Goal: Task Accomplishment & Management: Manage account settings

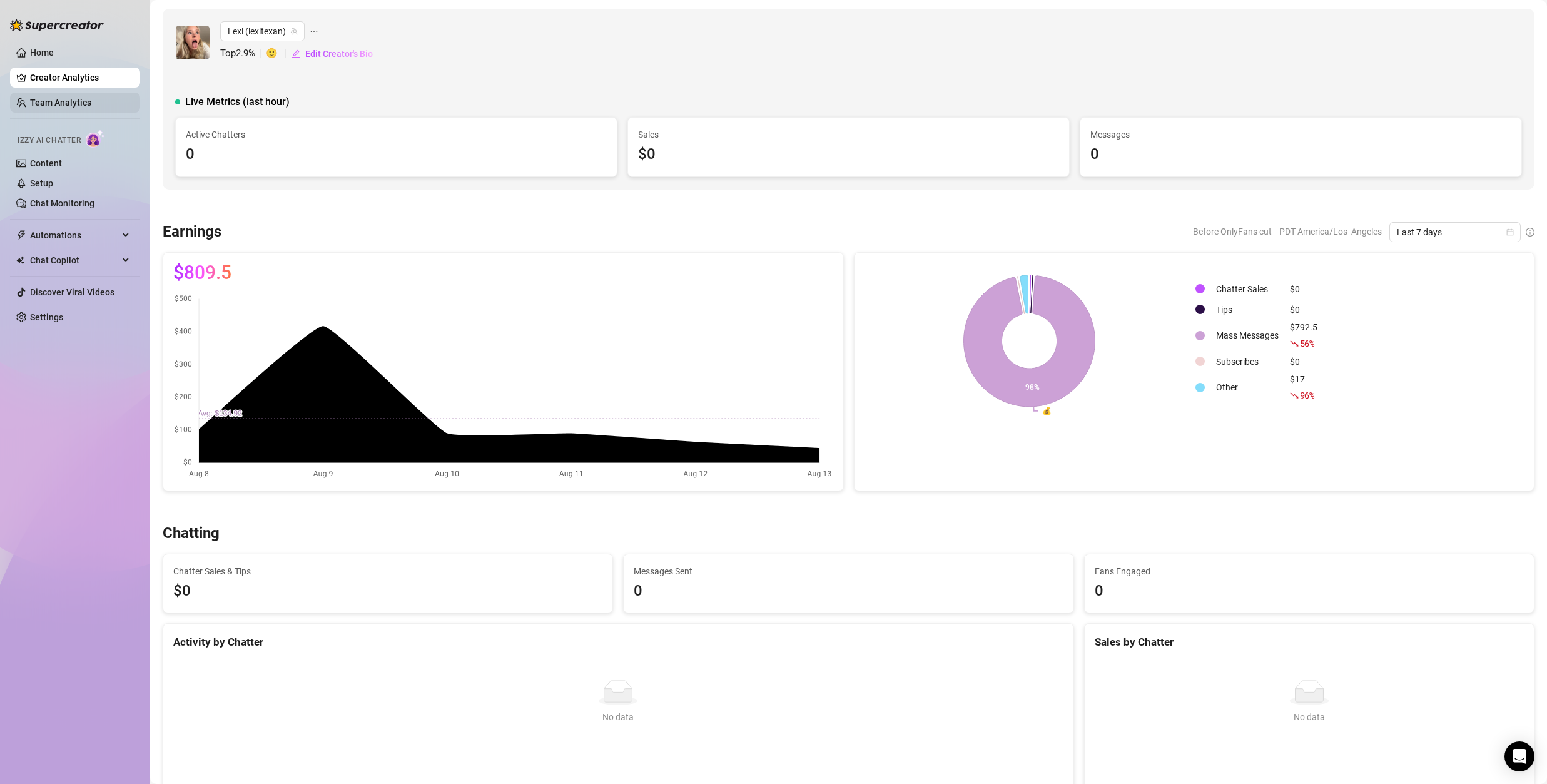
click at [55, 108] on link "Team Analytics" at bounding box center [61, 102] width 62 height 10
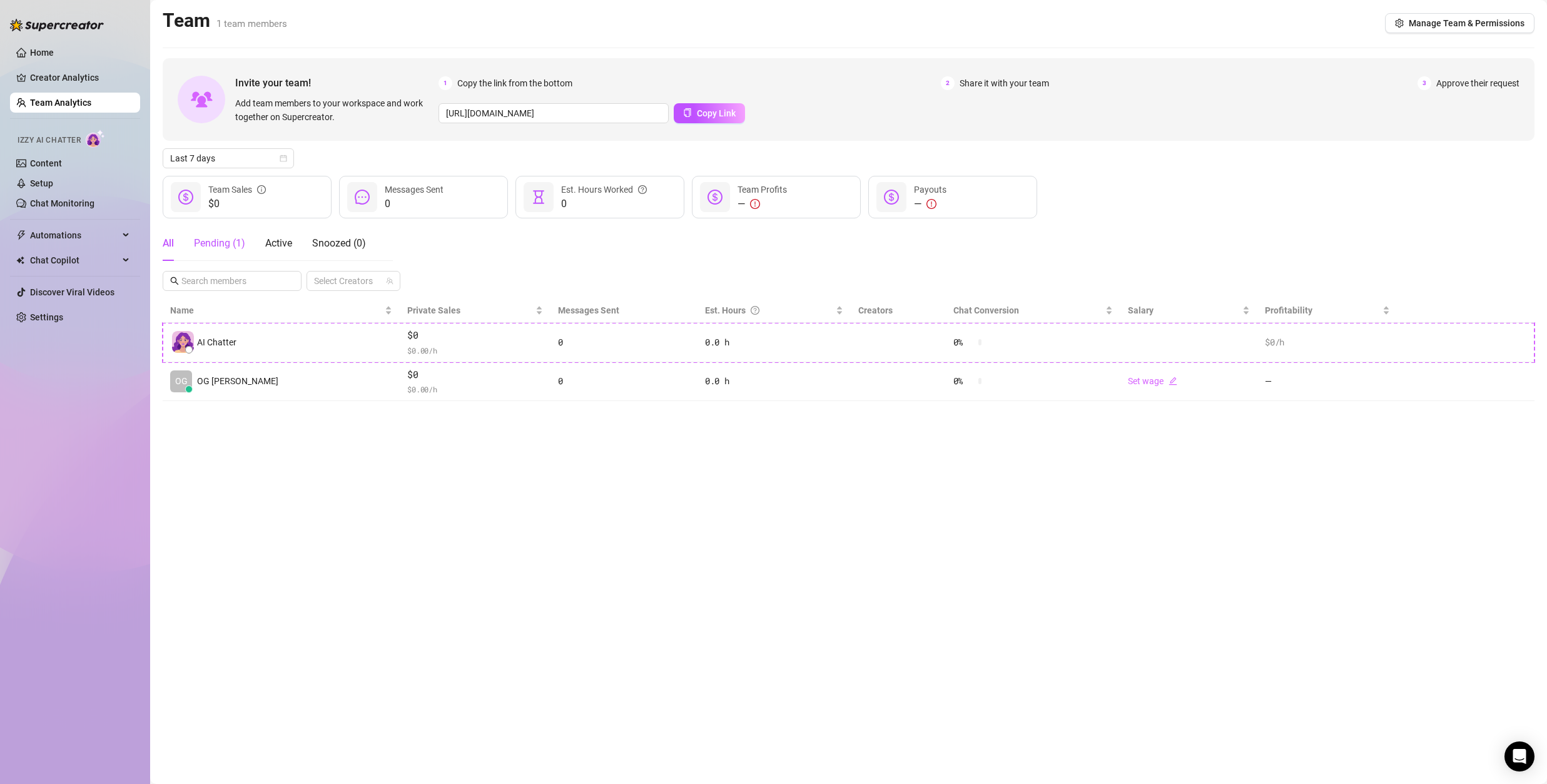
click at [211, 240] on div "Pending ( 1 )" at bounding box center [219, 243] width 52 height 15
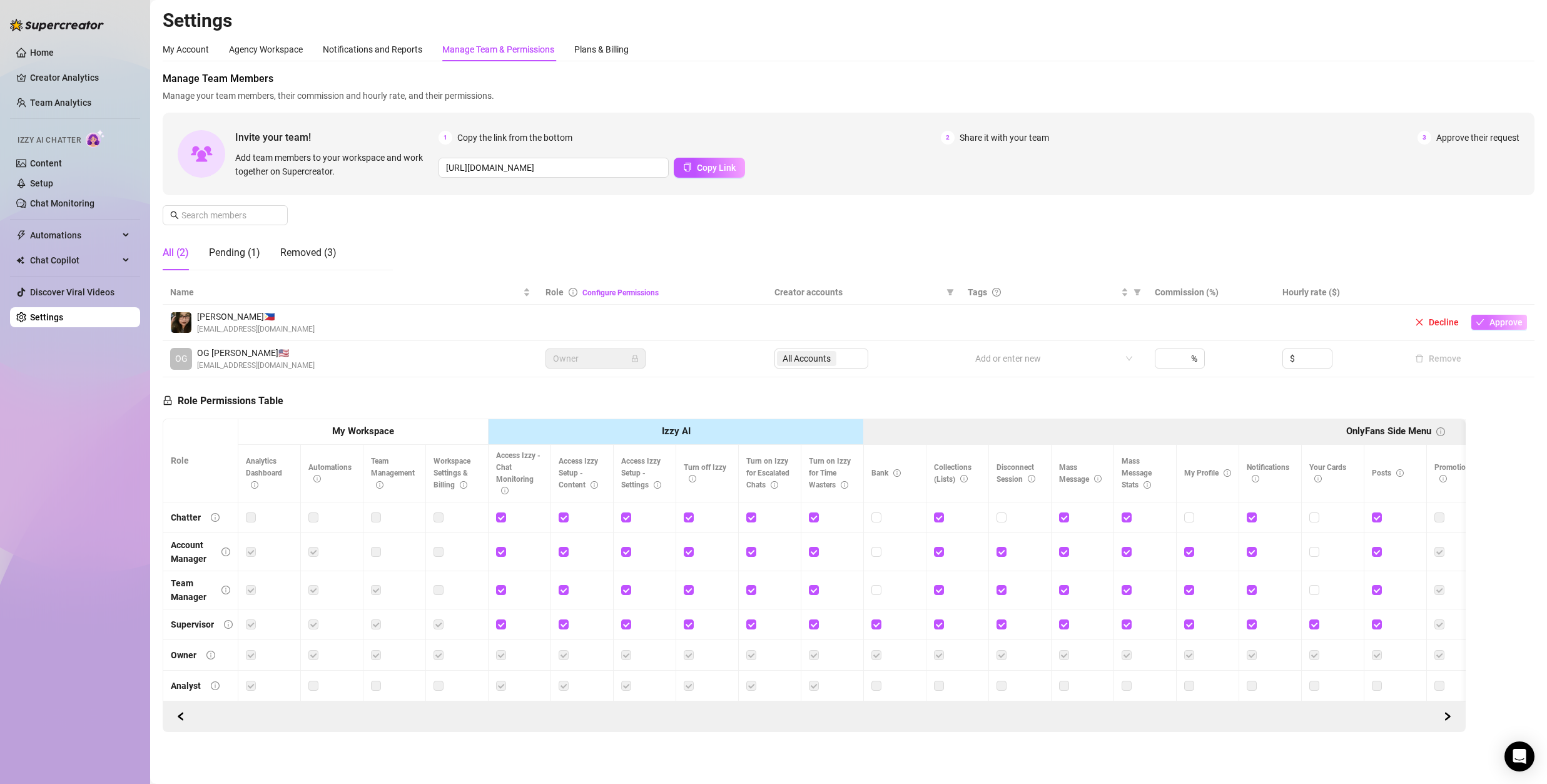
click at [1494, 319] on span "Approve" at bounding box center [1506, 322] width 33 height 10
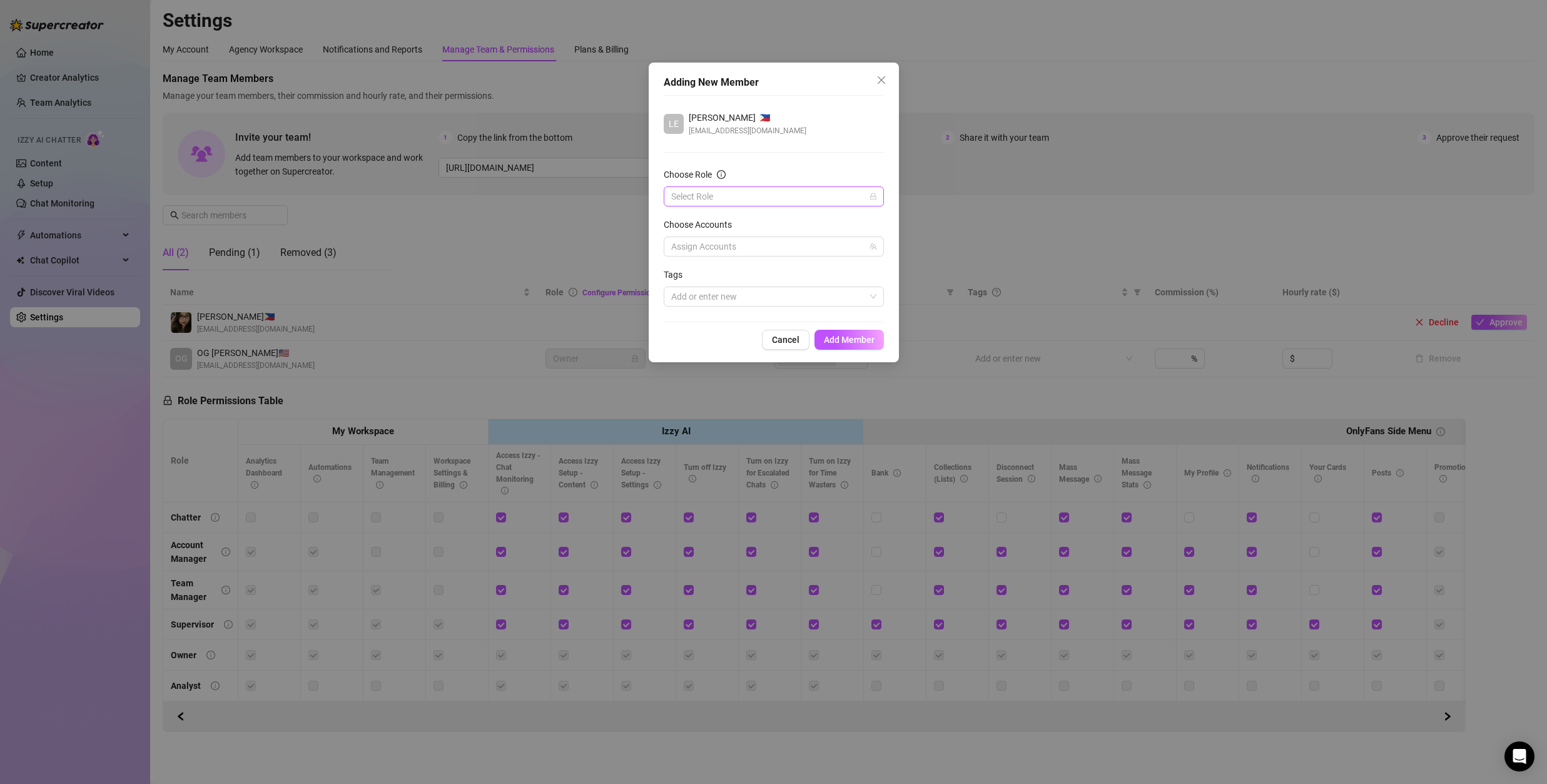
click at [759, 200] on input "Choose Role" at bounding box center [768, 196] width 193 height 18
click at [717, 223] on div "Chatter" at bounding box center [773, 221] width 200 height 14
click at [780, 242] on div at bounding box center [767, 246] width 202 height 18
click at [687, 290] on span "Select tree node" at bounding box center [689, 290] width 10 height 10
checkbox input "true"
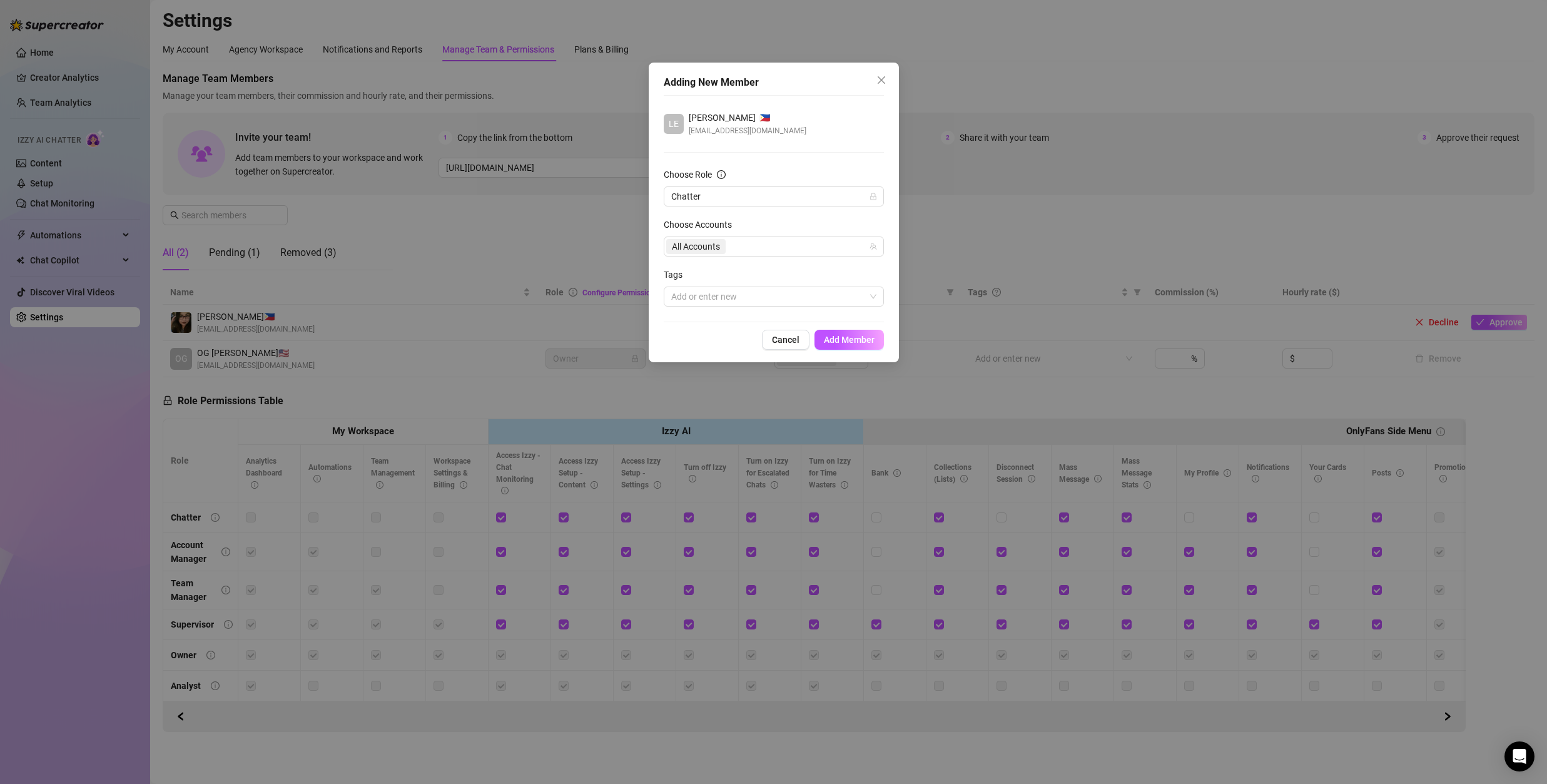
click at [835, 313] on div "LE [PERSON_NAME] 🇵🇭 [EMAIL_ADDRESS][DOMAIN_NAME] Choose Role Chatter Choose Acc…" at bounding box center [773, 208] width 220 height 227
click at [747, 303] on div at bounding box center [767, 296] width 202 height 18
click at [882, 332] on button "Add Member" at bounding box center [849, 340] width 69 height 20
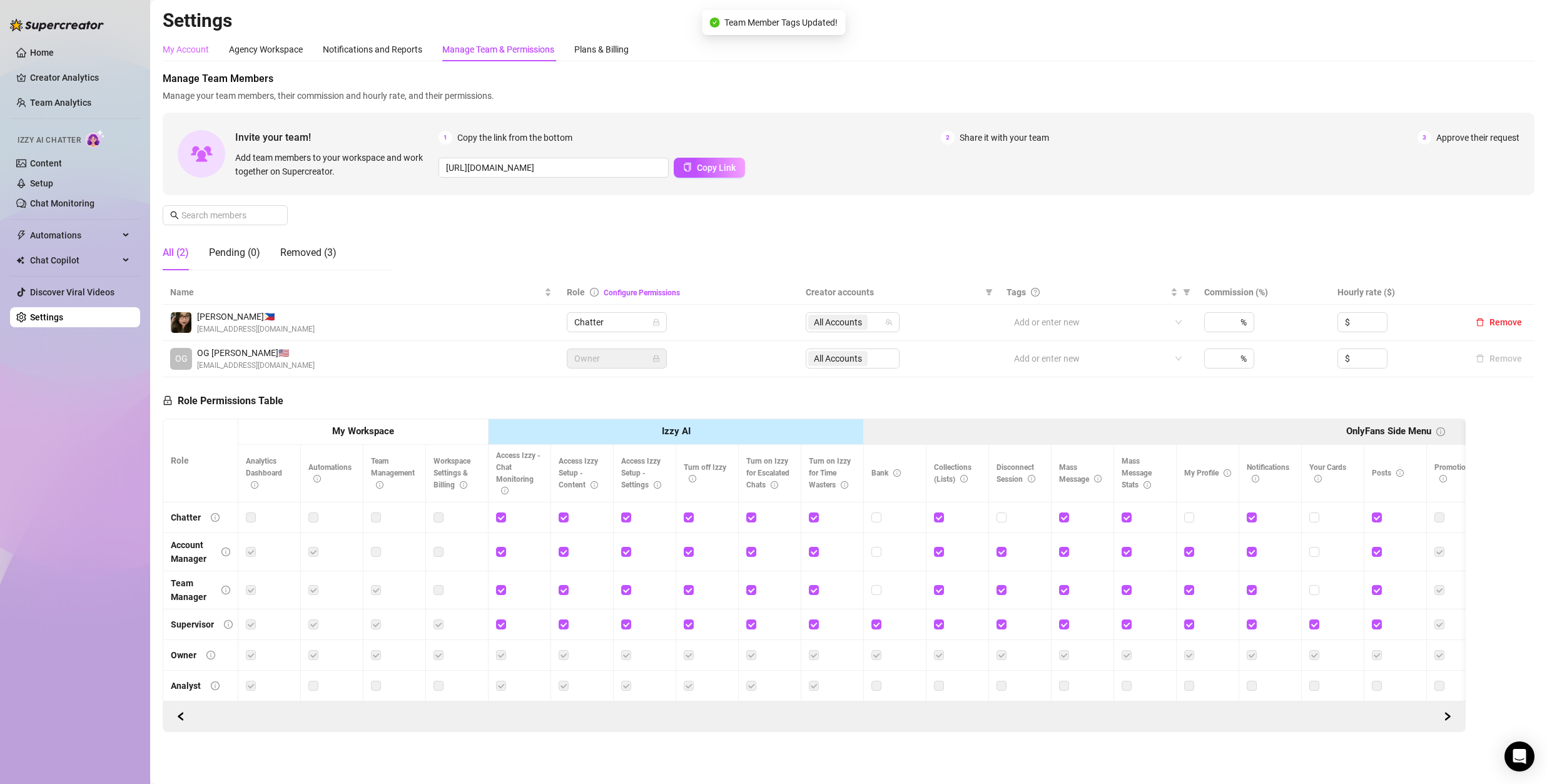
drag, startPoint x: 216, startPoint y: 52, endPoint x: 189, endPoint y: 51, distance: 27.0
click at [214, 52] on div "My Account Agency Workspace Notifications and Reports Manage Team & Permissions…" at bounding box center [396, 50] width 466 height 24
click at [189, 50] on div "My Account" at bounding box center [186, 49] width 46 height 14
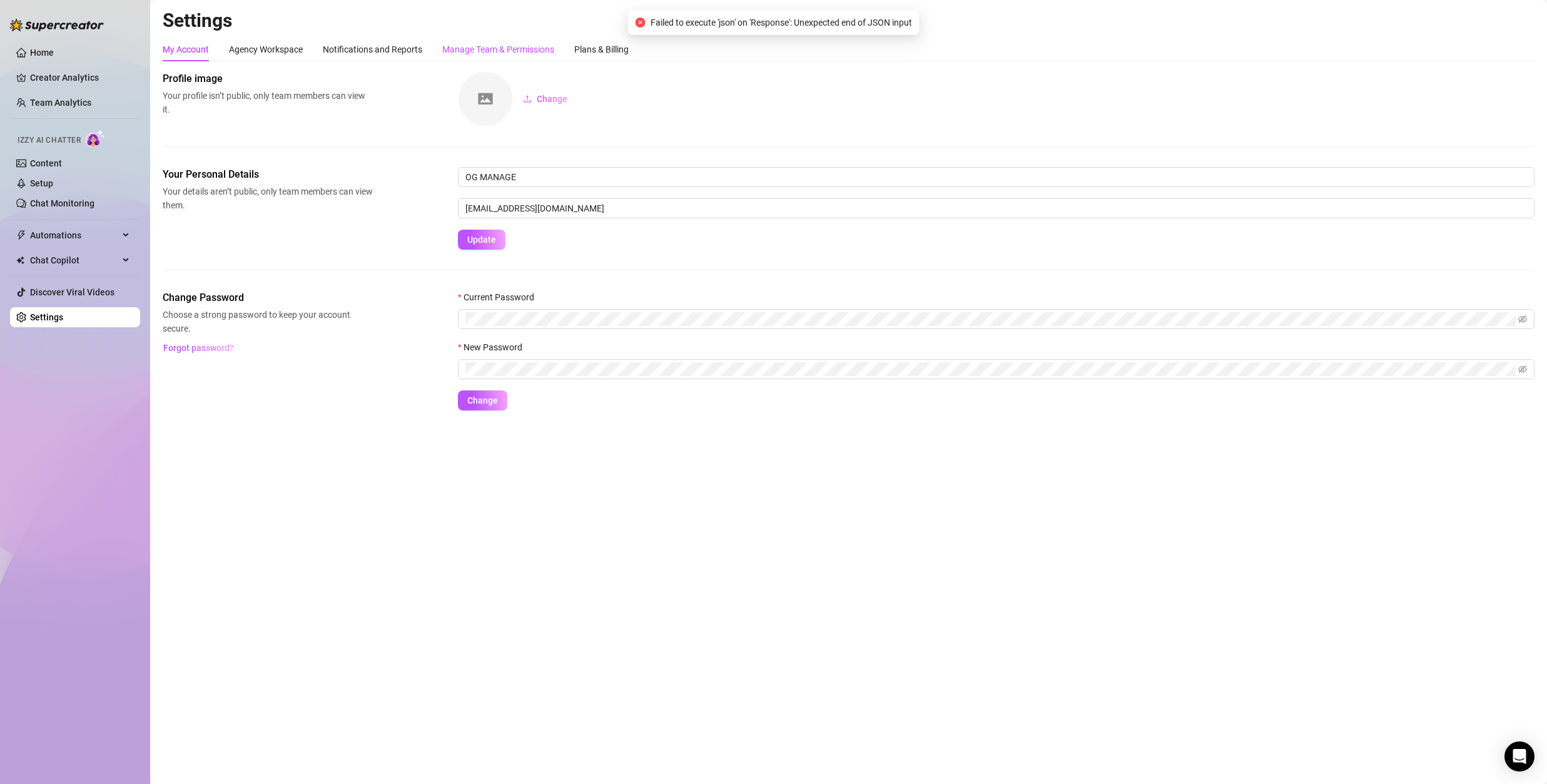
drag, startPoint x: 519, startPoint y: 48, endPoint x: 574, endPoint y: 151, distance: 116.8
click at [519, 48] on div "Manage Team & Permissions" at bounding box center [498, 49] width 112 height 14
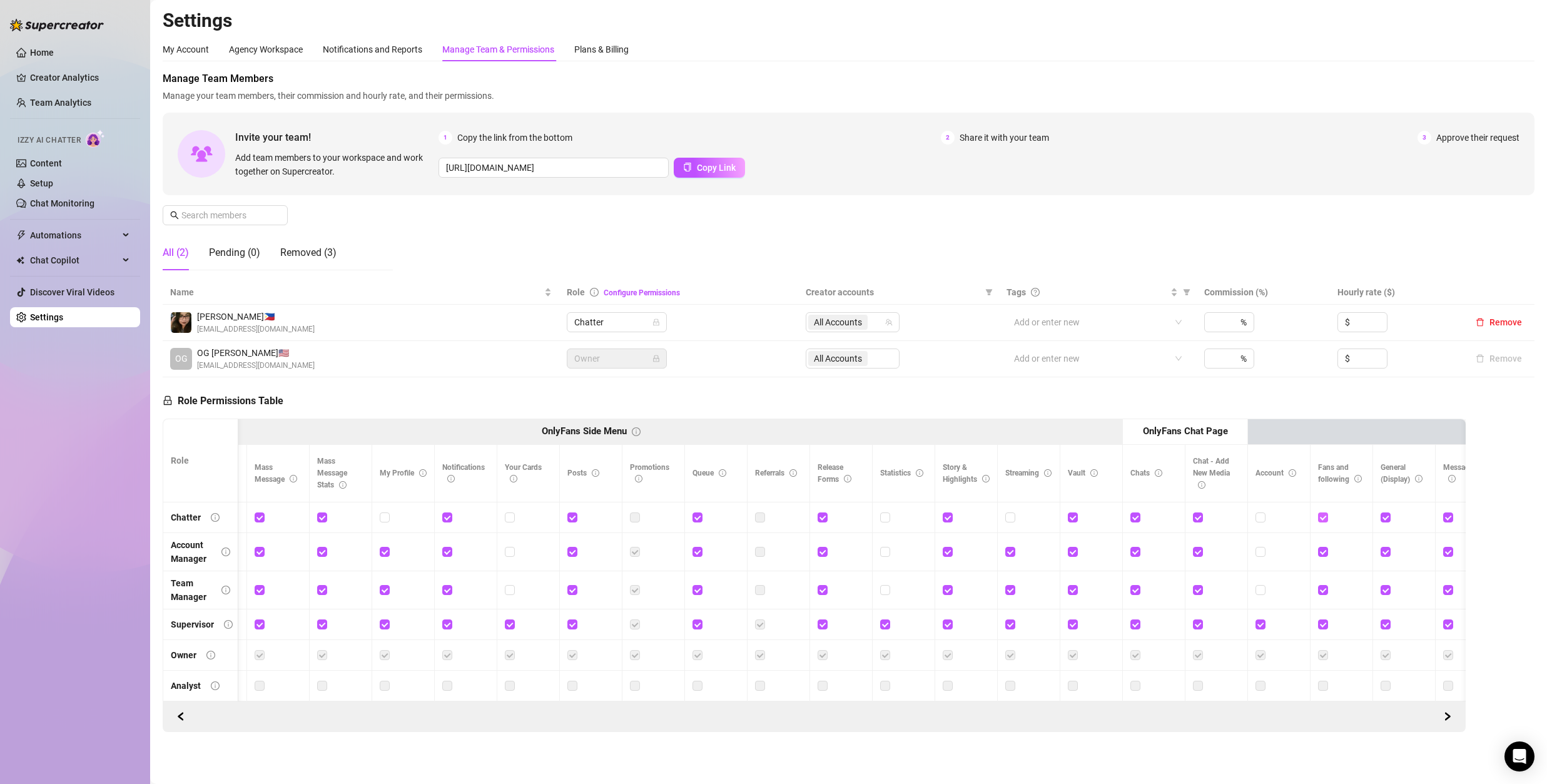
scroll to position [0, 920]
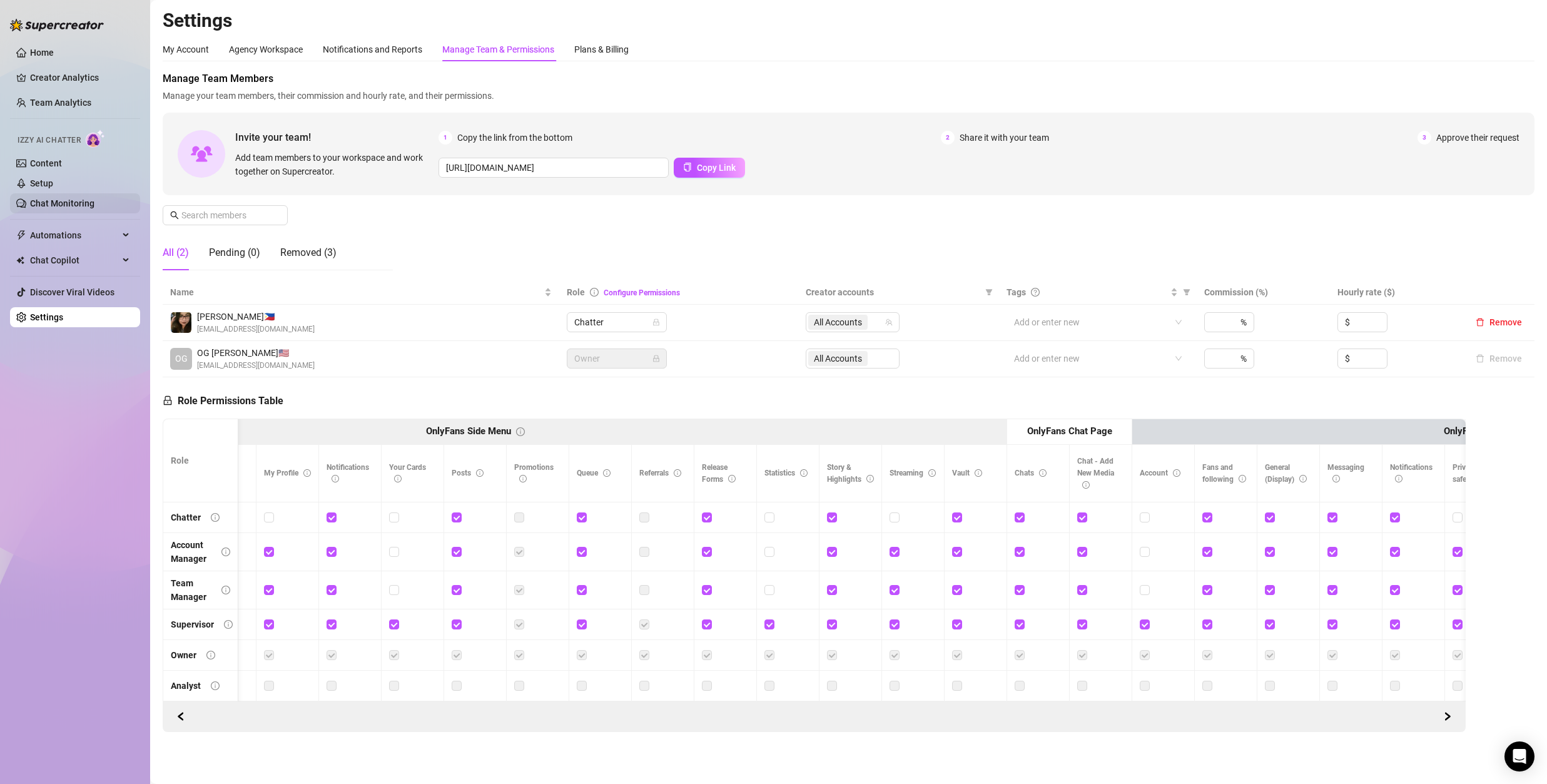
click at [75, 203] on link "Chat Monitoring" at bounding box center [63, 203] width 64 height 10
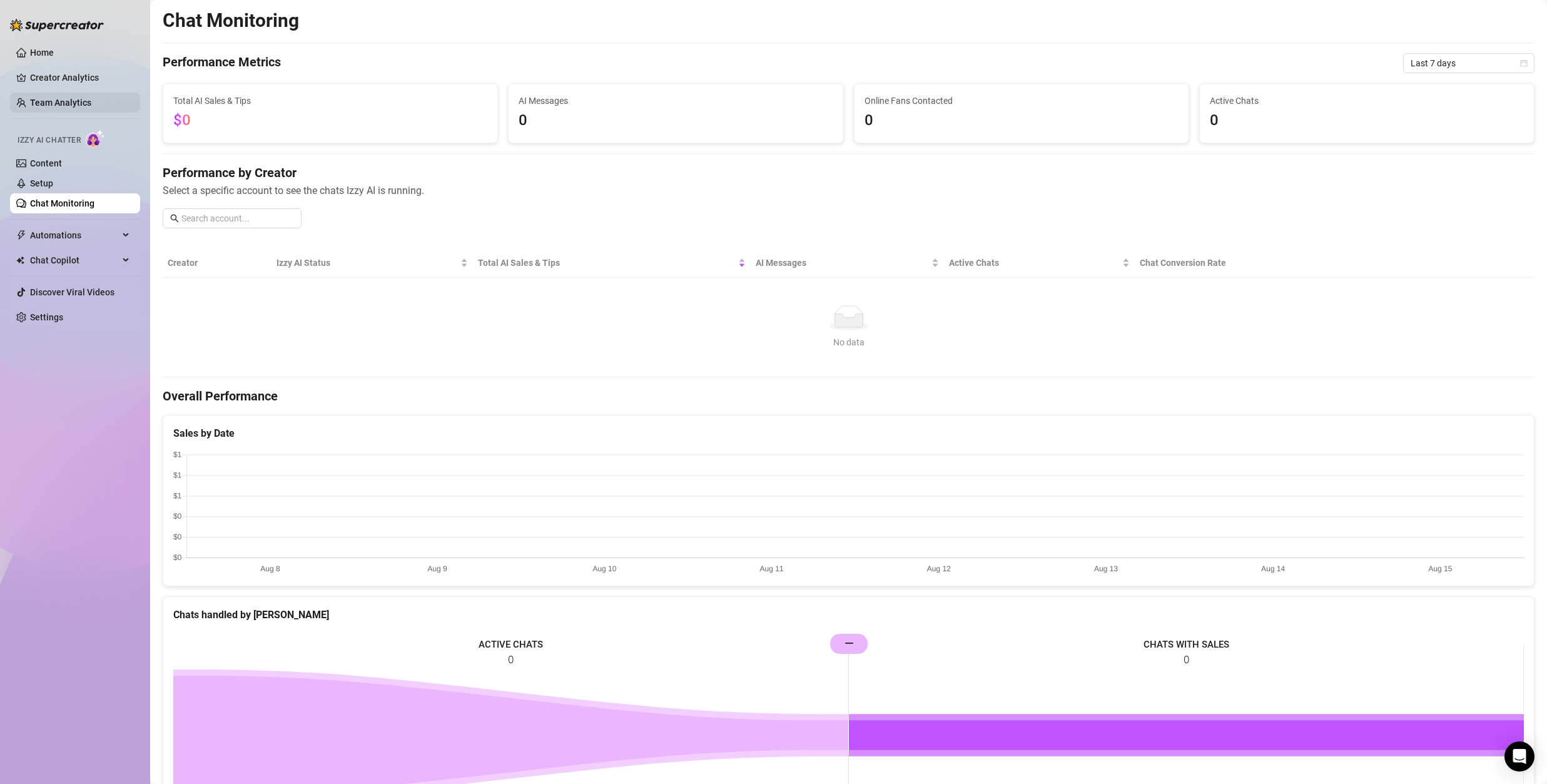
click at [57, 104] on link "Team Analytics" at bounding box center [61, 102] width 62 height 10
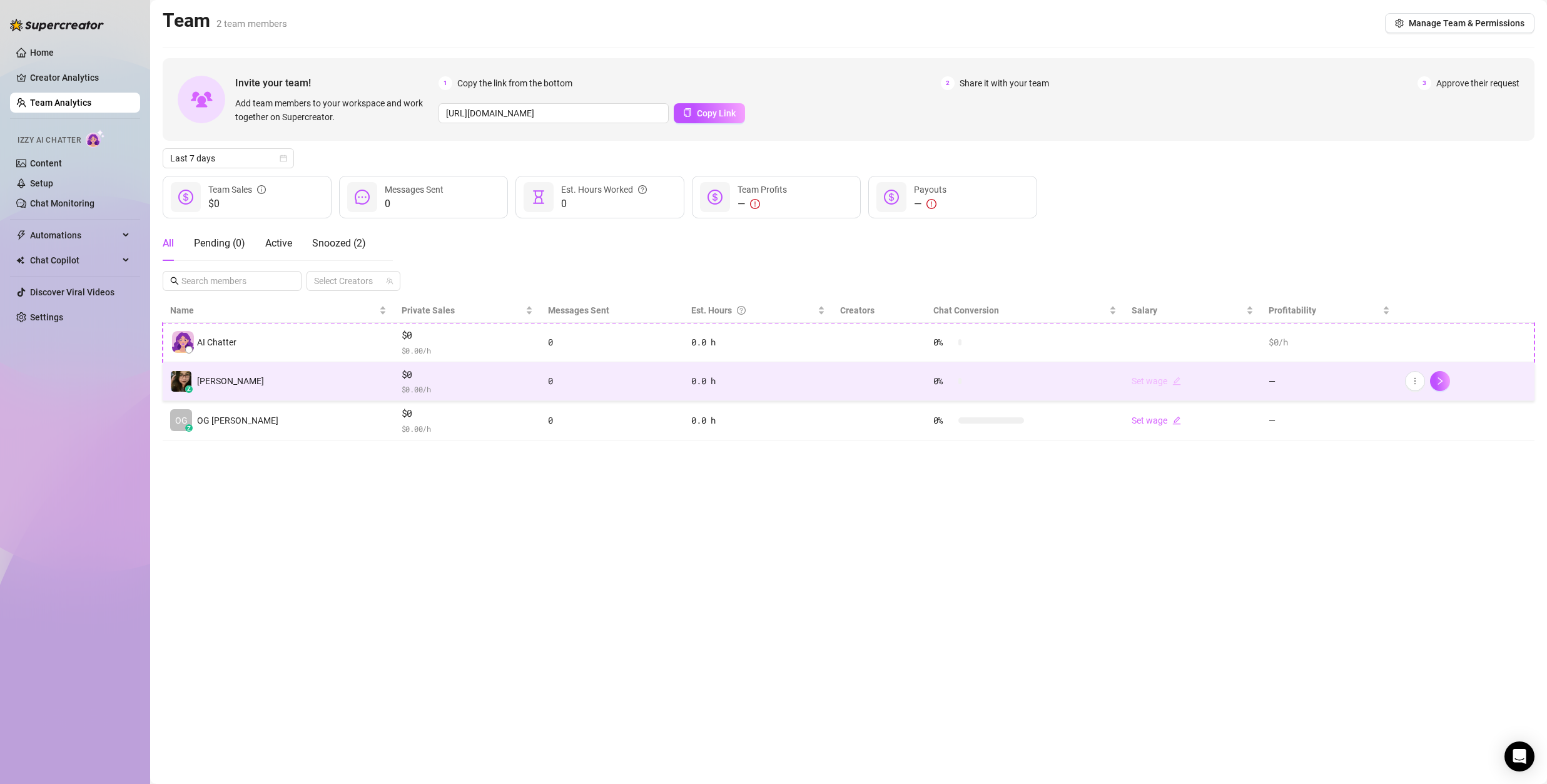
click at [1143, 380] on link "Set wage" at bounding box center [1156, 380] width 50 height 10
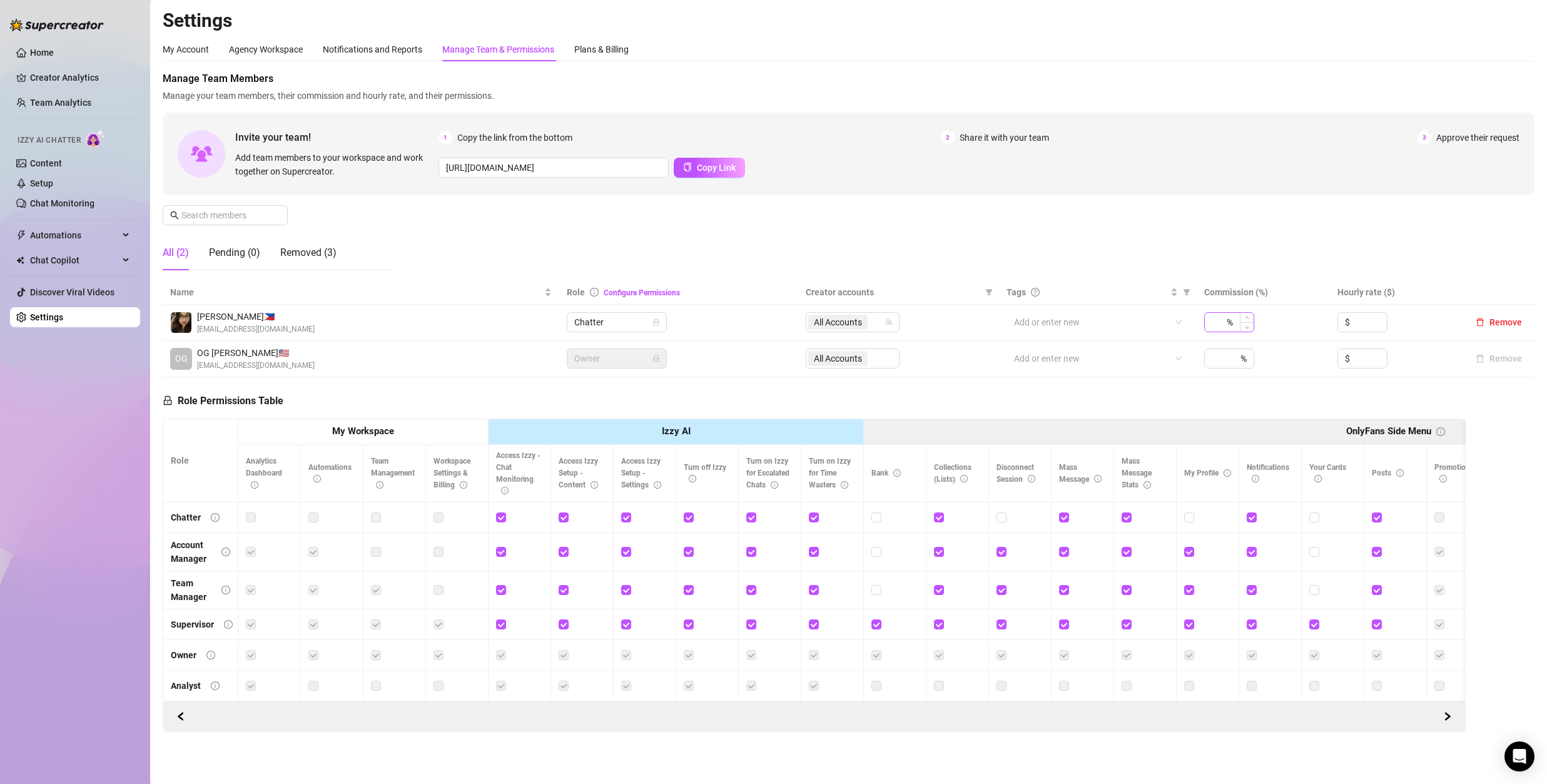
click at [1236, 321] on div "%" at bounding box center [1229, 322] width 50 height 20
type input "2"
click at [1363, 324] on input at bounding box center [1369, 322] width 34 height 18
type input "6"
click at [1298, 259] on div "Manage Team Members Manage your team members, their commission and hourly rate,…" at bounding box center [849, 175] width 1372 height 209
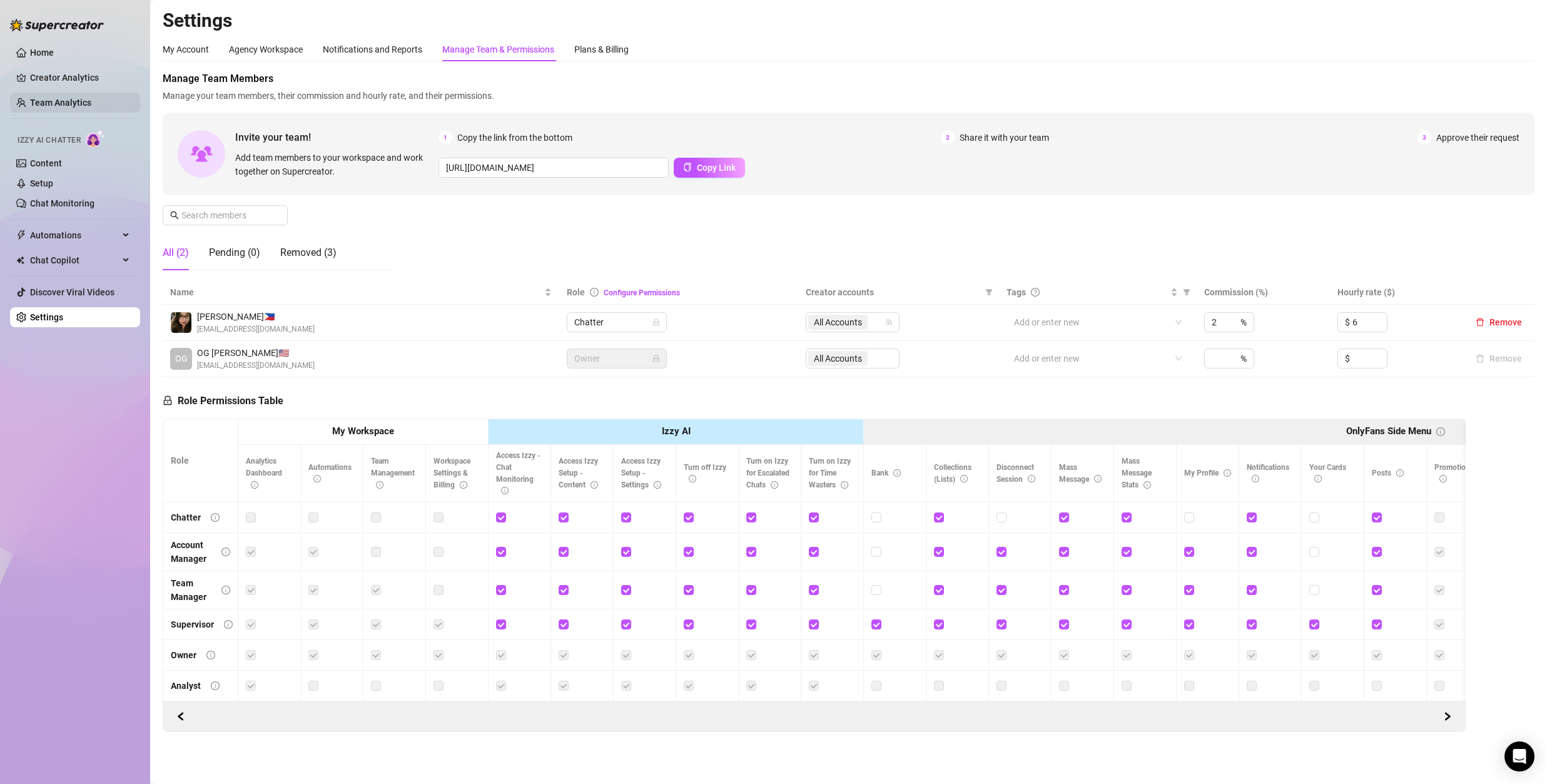
click at [67, 104] on link "Team Analytics" at bounding box center [61, 102] width 62 height 10
